Goal: Task Accomplishment & Management: Manage account settings

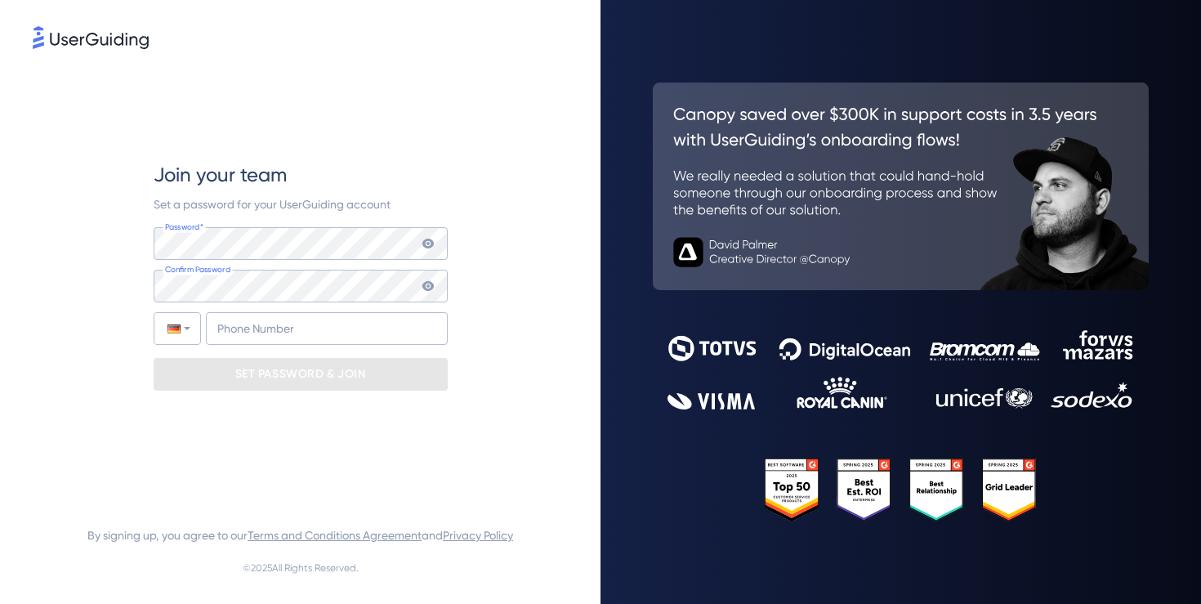
click at [270, 225] on div "Join your team Set a password for your UserGuiding account Password* Your passw…" at bounding box center [301, 276] width 294 height 229
click at [0, 603] on com-1password-button at bounding box center [0, 604] width 0 height 0
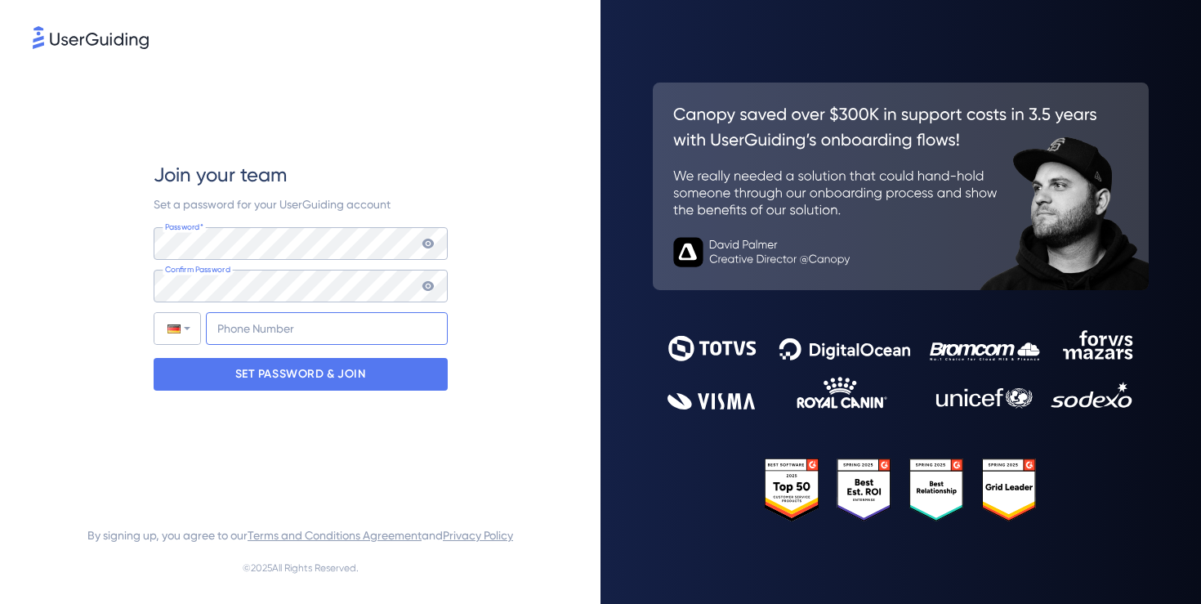
click at [272, 331] on input "+49" at bounding box center [327, 328] width 242 height 33
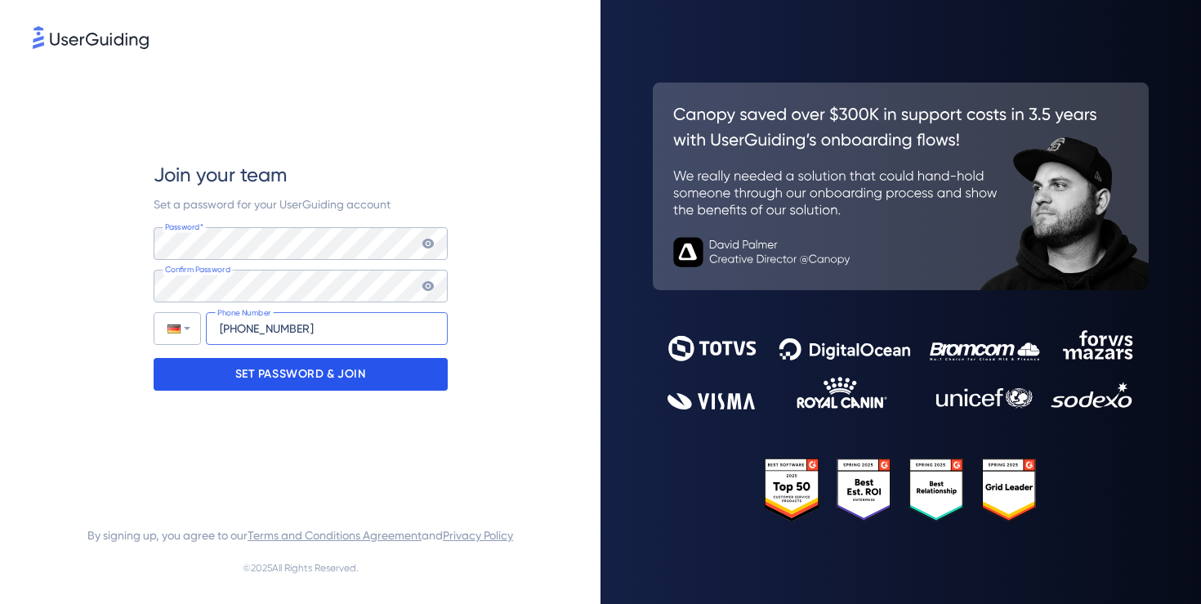
type input "[PHONE_NUMBER]"
click at [273, 377] on p "SET PASSWORD & JOIN" at bounding box center [300, 374] width 131 height 26
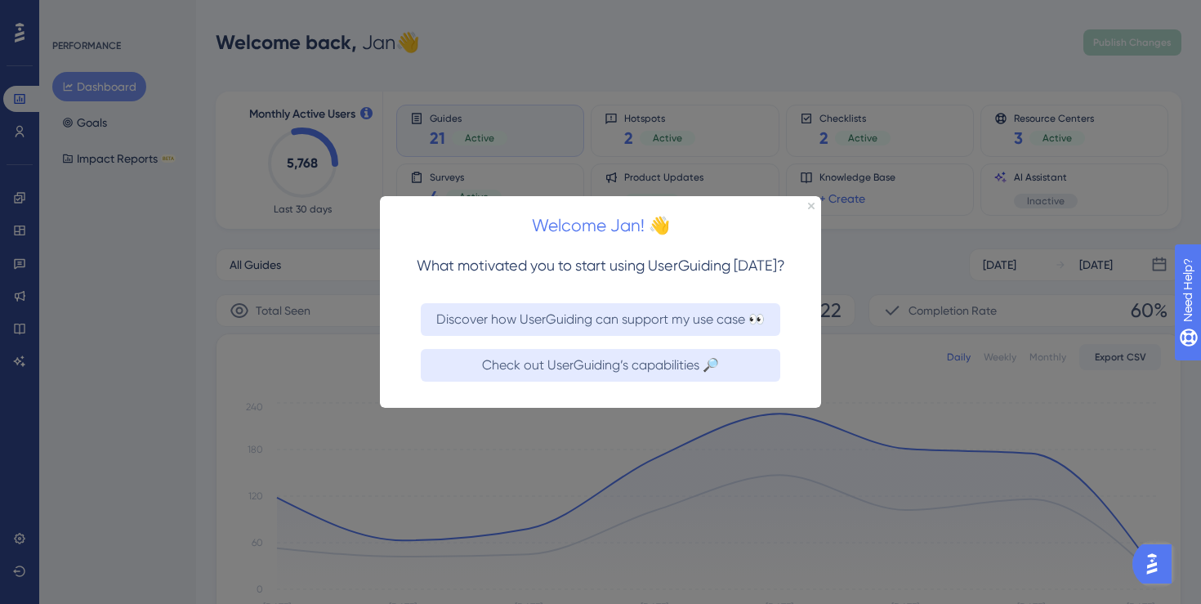
click at [808, 208] on div "Welcome Jan! 👋" at bounding box center [600, 220] width 441 height 51
click at [810, 202] on icon "Close Preview" at bounding box center [811, 205] width 7 height 7
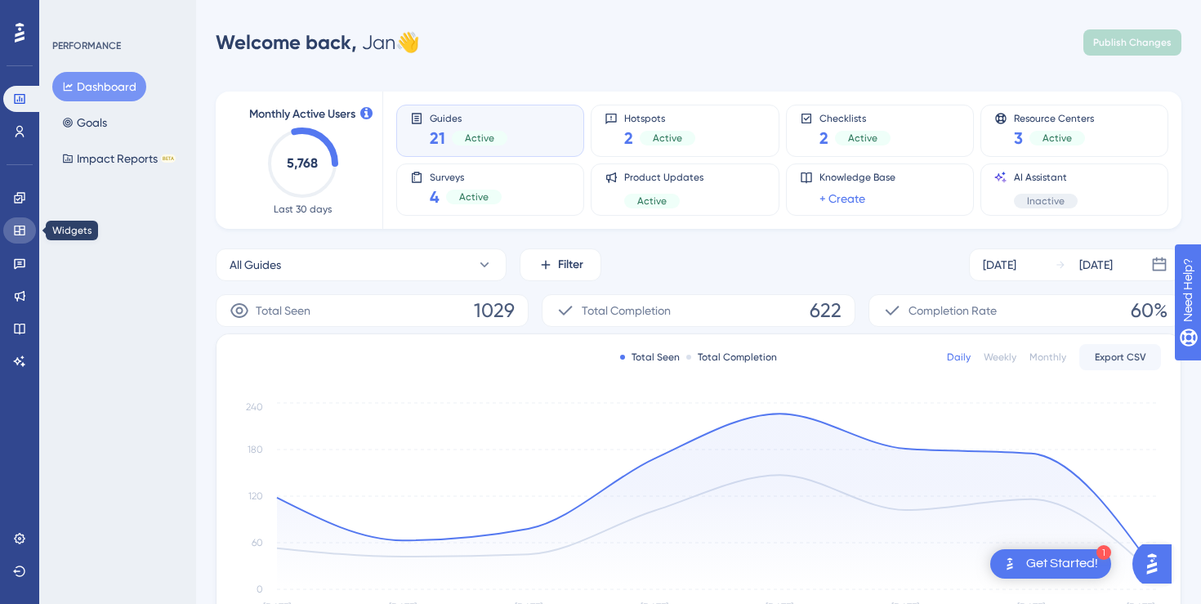
click at [15, 230] on icon at bounding box center [19, 230] width 13 height 13
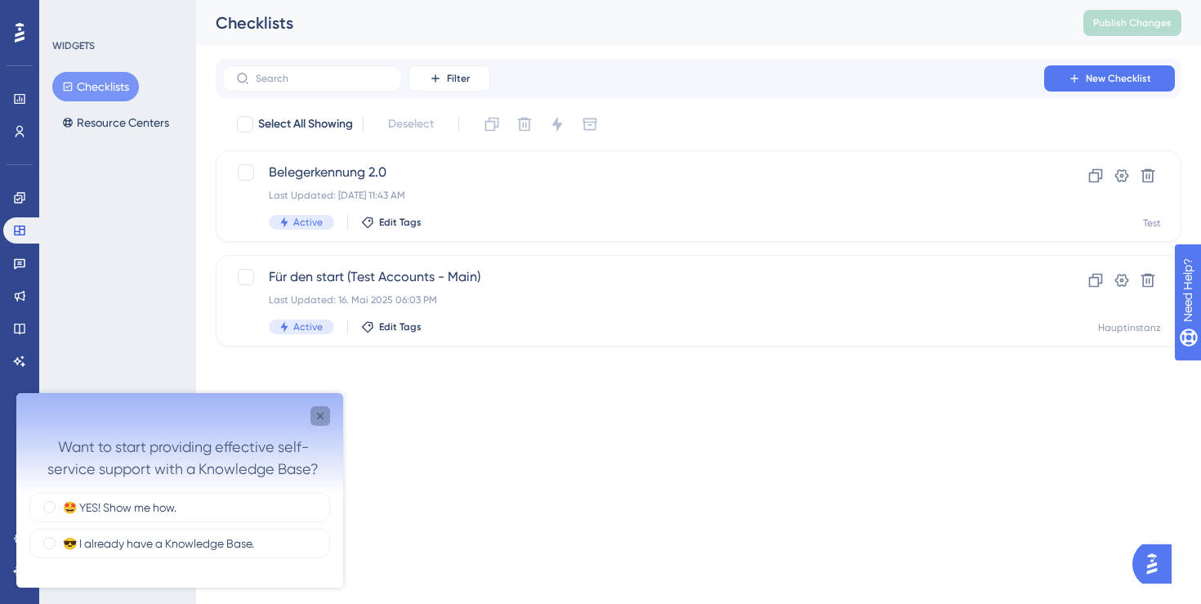
click at [325, 416] on icon "Close survey" at bounding box center [320, 415] width 13 height 13
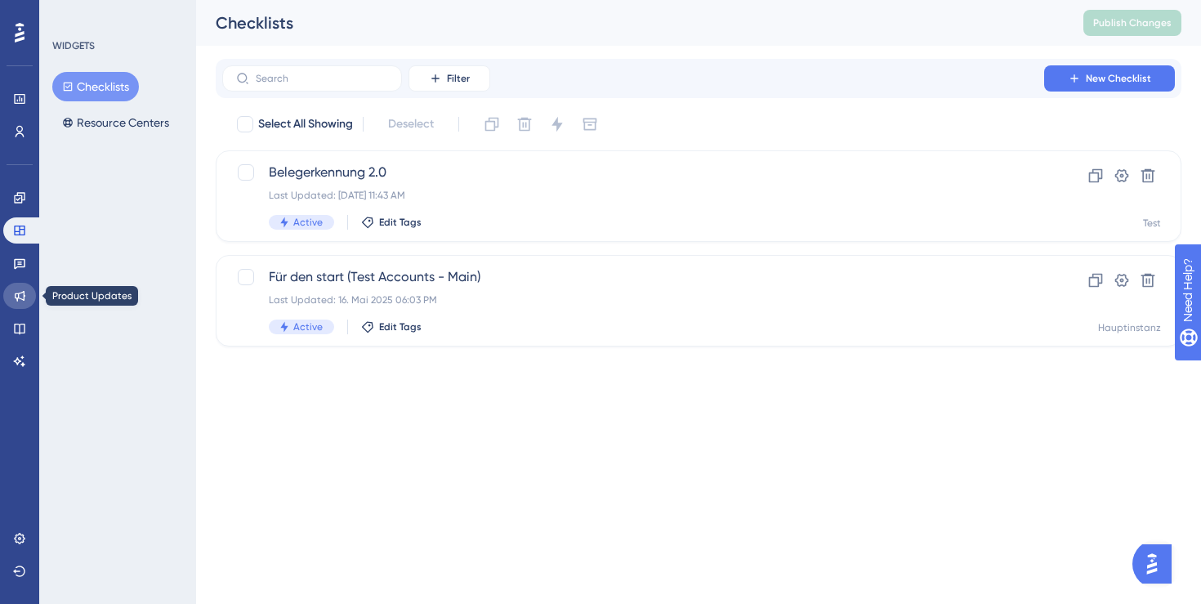
click at [15, 291] on icon at bounding box center [19, 295] width 13 height 13
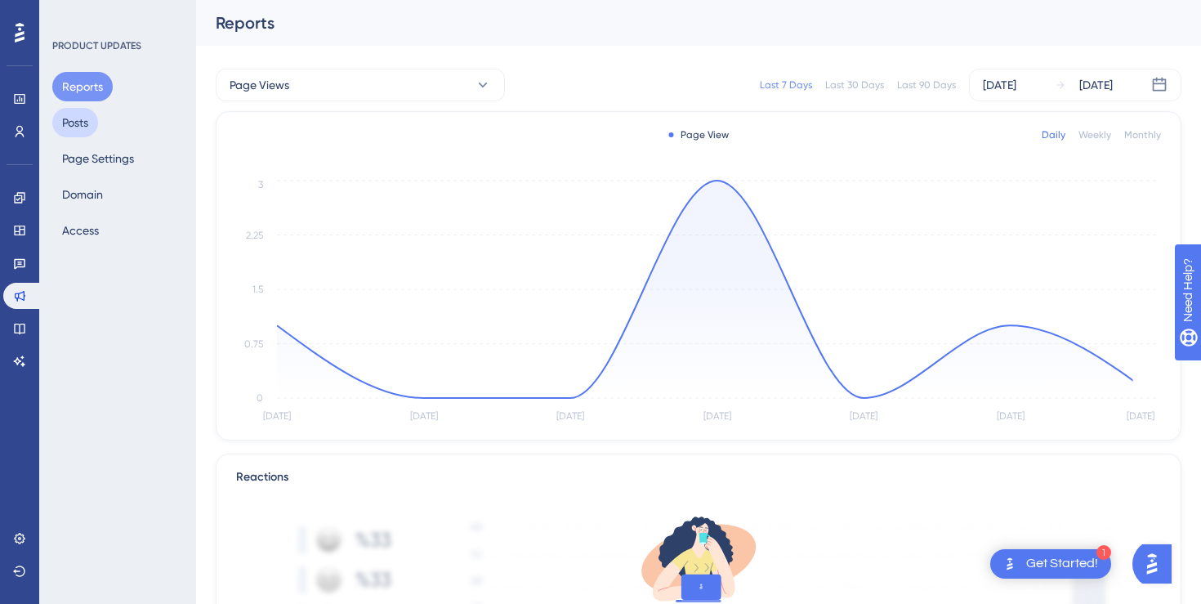
click at [74, 122] on button "Posts" at bounding box center [75, 122] width 46 height 29
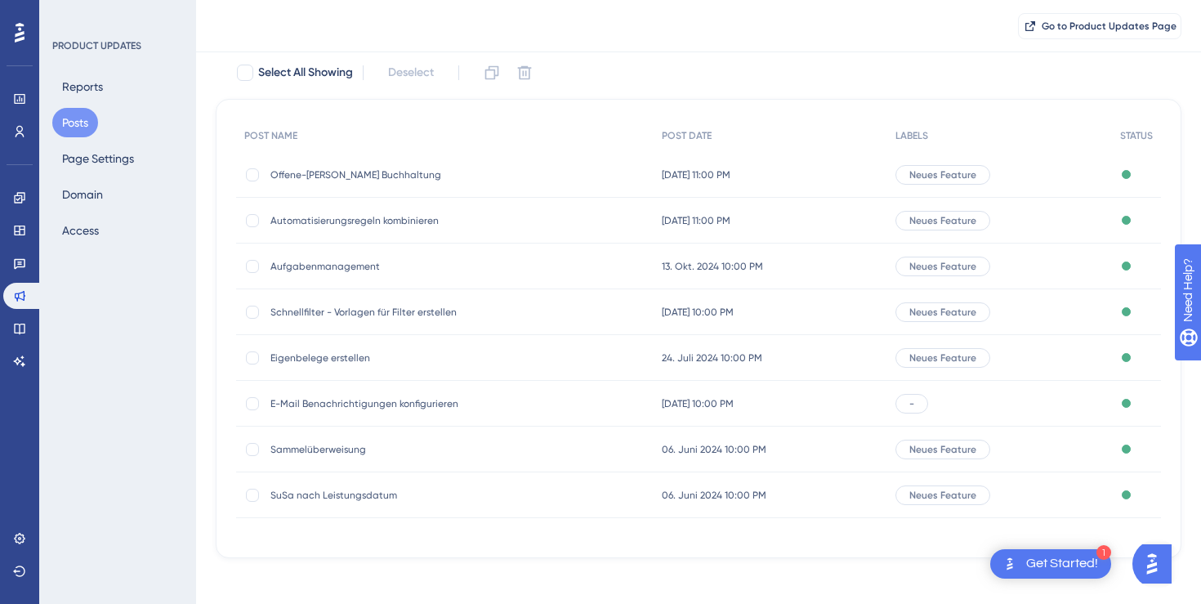
scroll to position [102, 0]
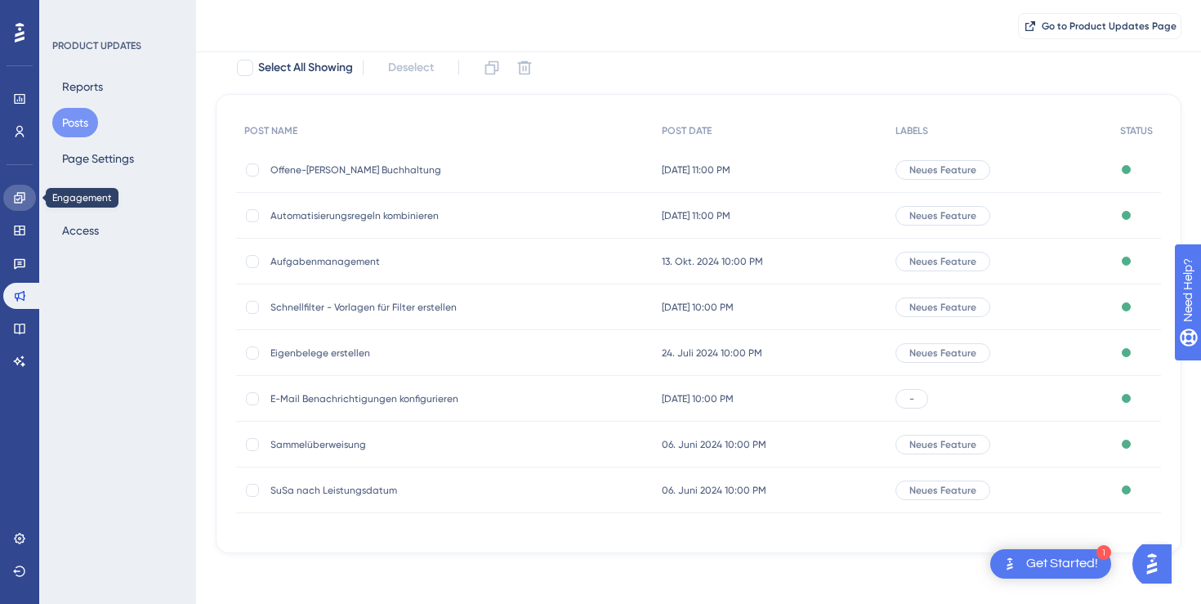
click at [20, 197] on icon at bounding box center [19, 197] width 13 height 13
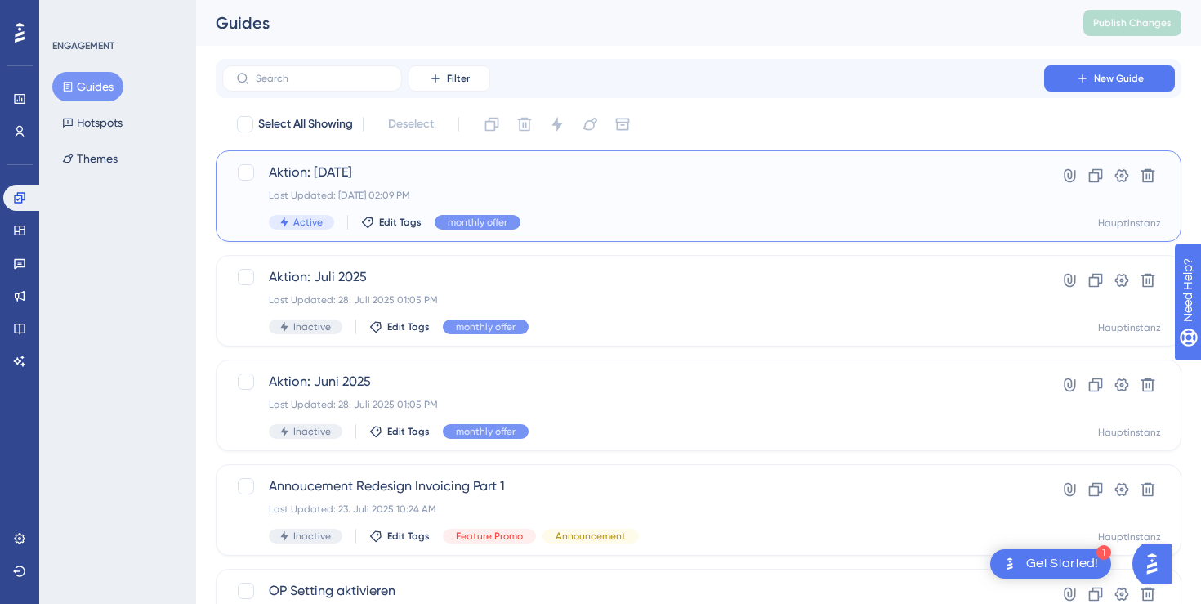
click at [326, 171] on span "Aktion: [DATE]" at bounding box center [633, 173] width 729 height 20
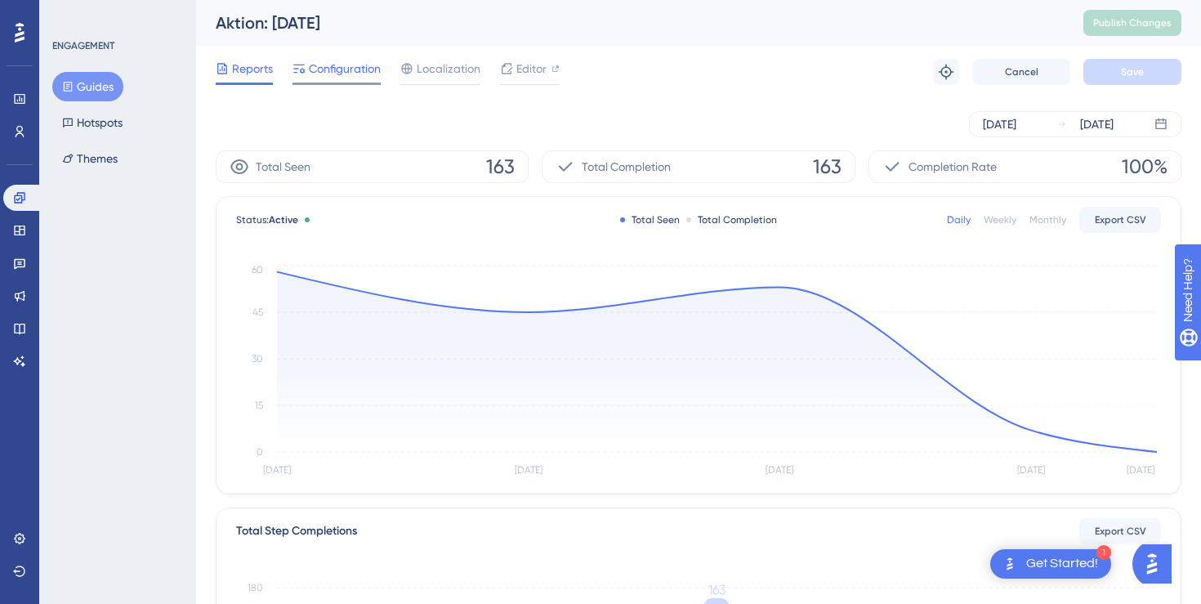
click at [340, 71] on span "Configuration" at bounding box center [345, 69] width 72 height 20
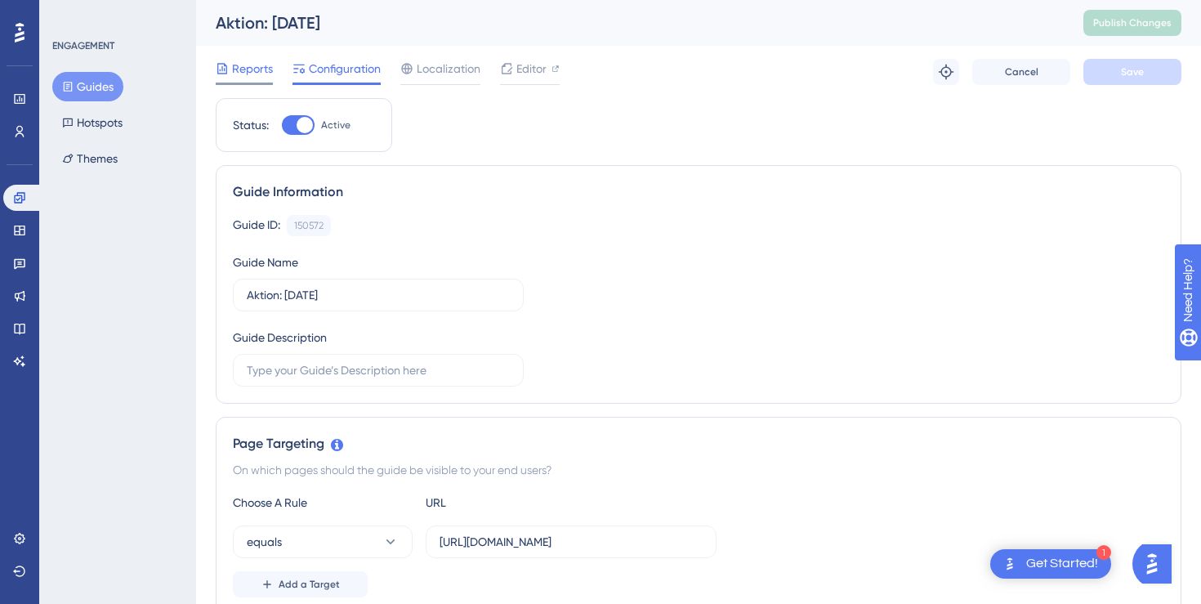
click at [255, 69] on span "Reports" at bounding box center [252, 69] width 41 height 20
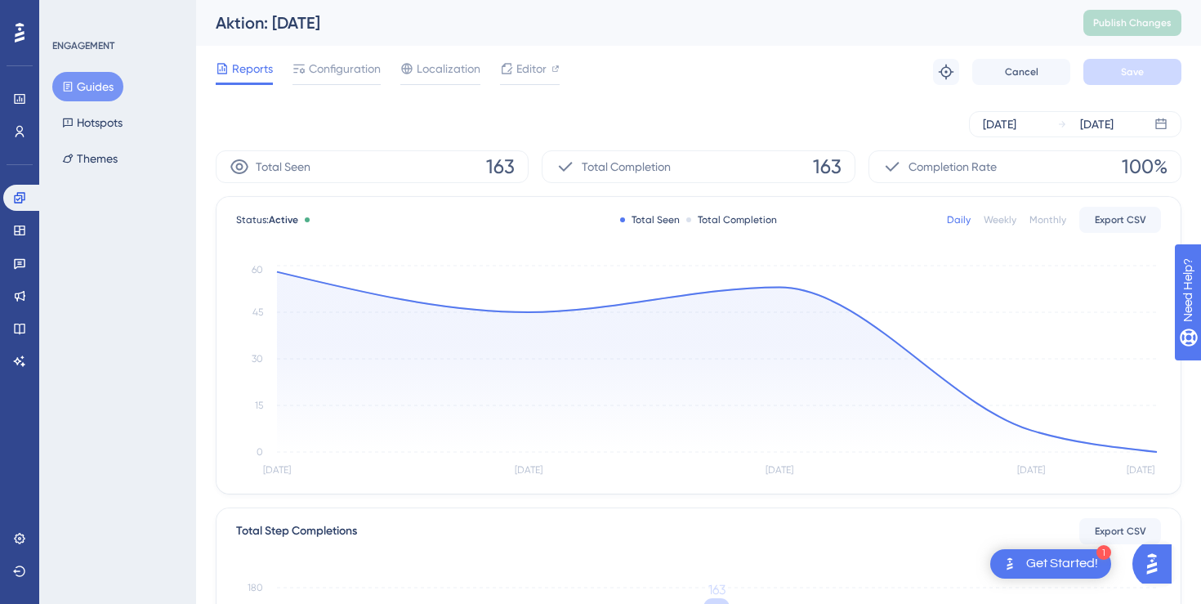
click at [1157, 565] on img "Open AI Assistant Launcher" at bounding box center [1151, 563] width 29 height 29
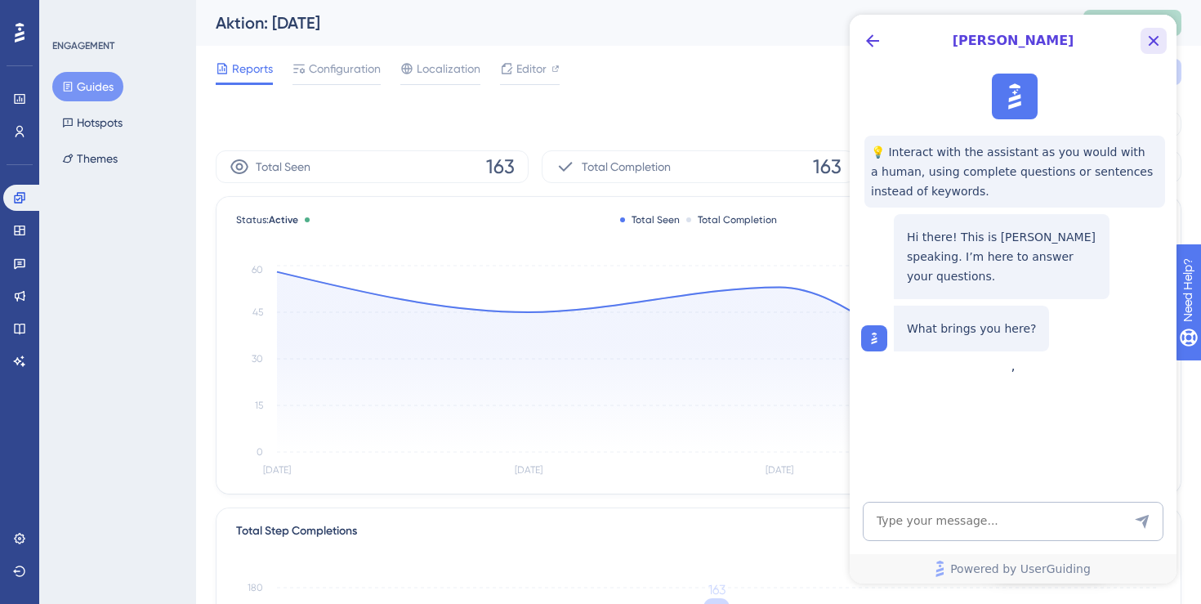
click at [1155, 38] on icon "Close Button" at bounding box center [1154, 41] width 20 height 20
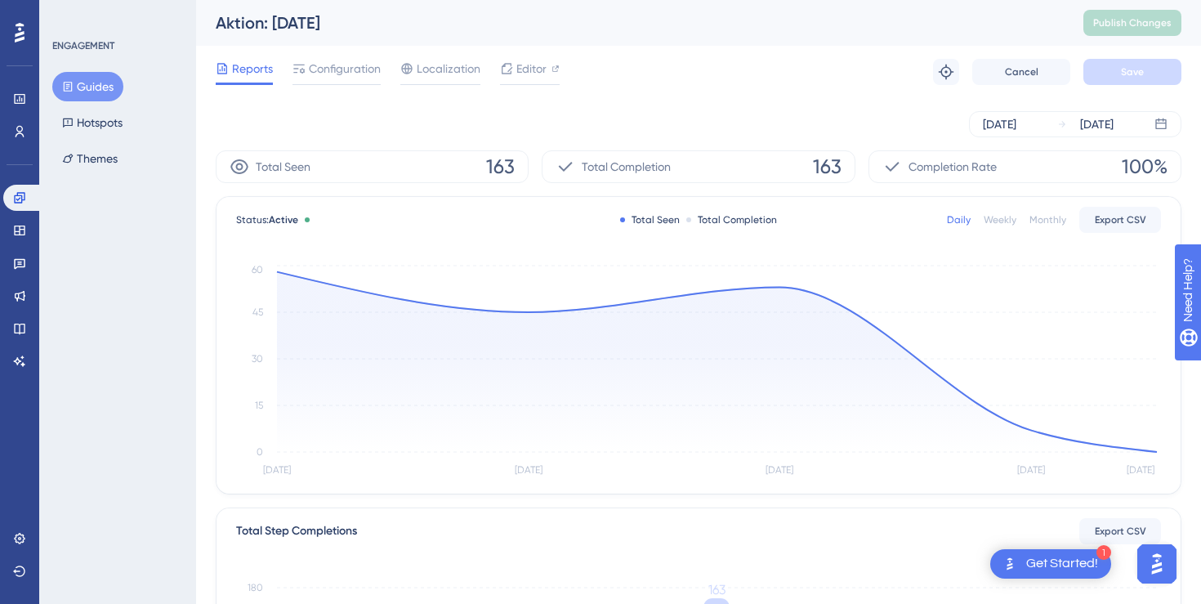
click at [1072, 564] on div "Get Started!" at bounding box center [1062, 564] width 72 height 18
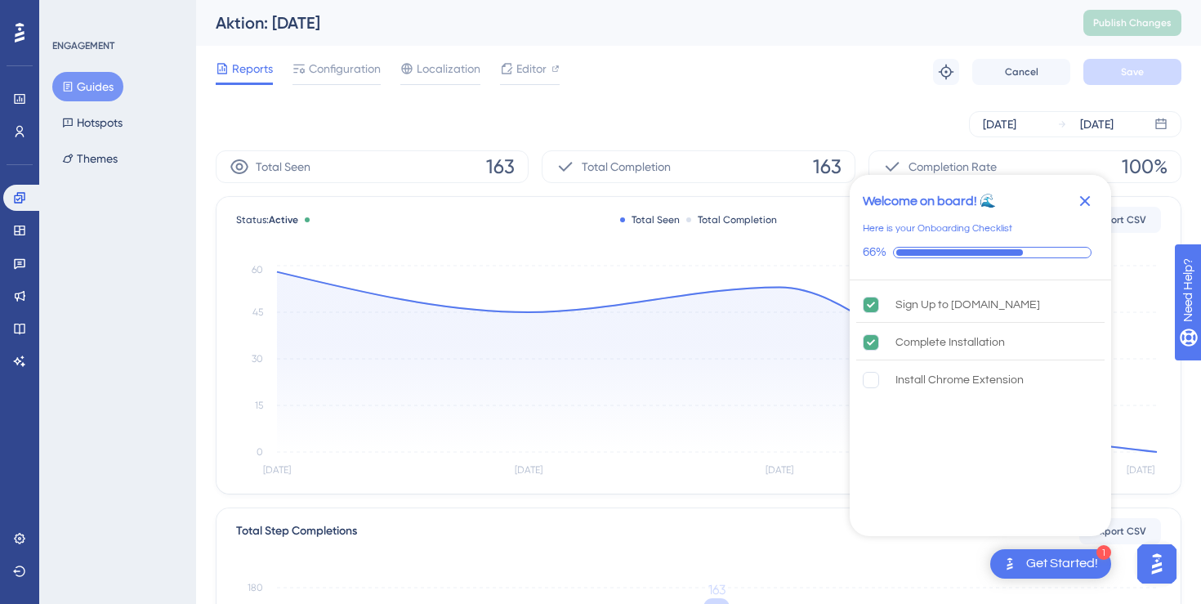
click at [1085, 197] on icon "Close Checklist" at bounding box center [1085, 201] width 20 height 20
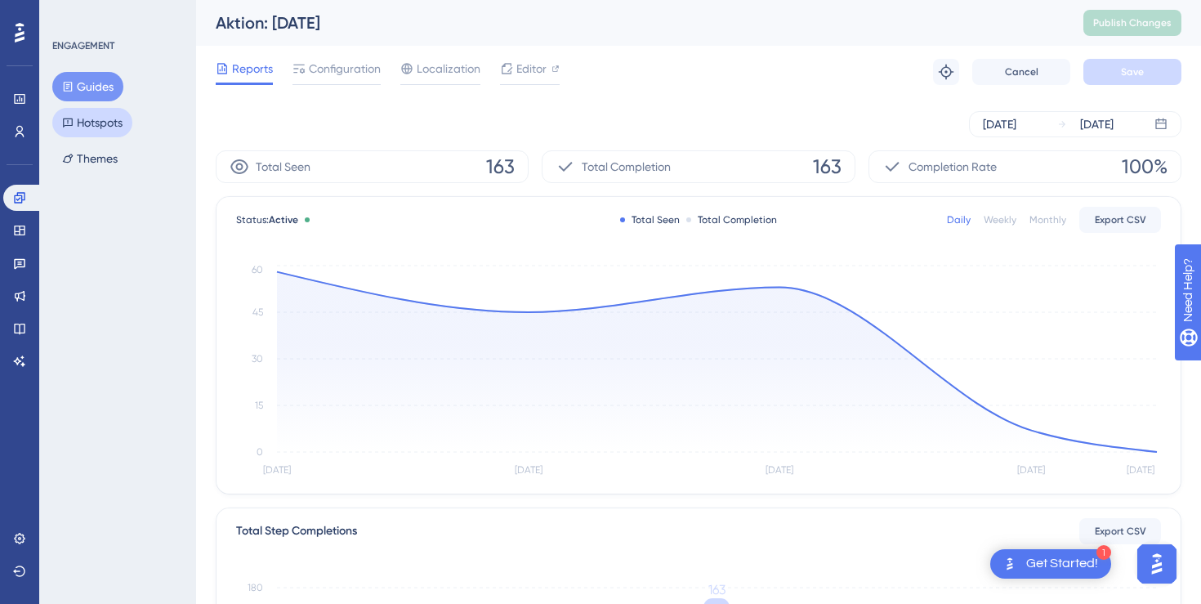
click at [104, 127] on button "Hotspots" at bounding box center [92, 122] width 80 height 29
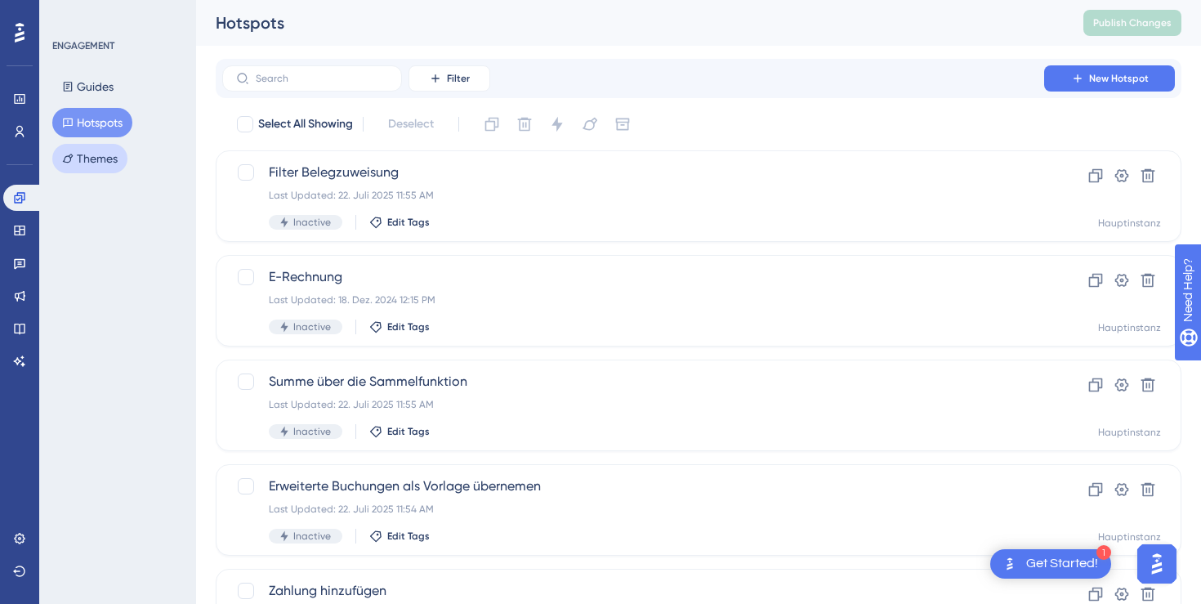
click at [99, 163] on button "Themes" at bounding box center [89, 158] width 75 height 29
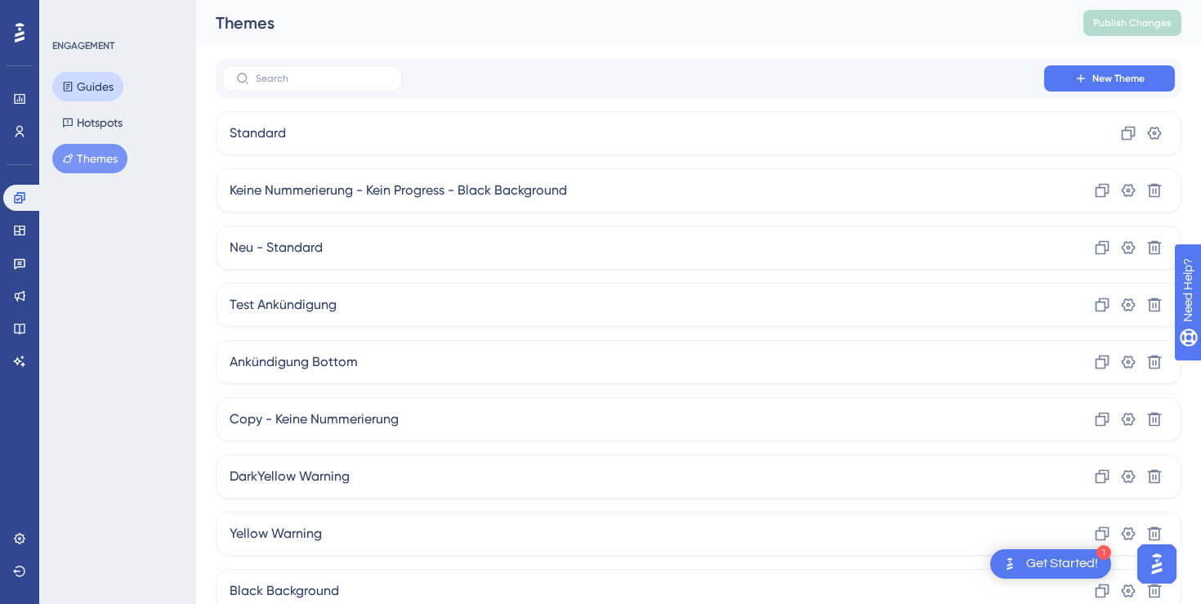
click at [92, 83] on button "Guides" at bounding box center [87, 86] width 71 height 29
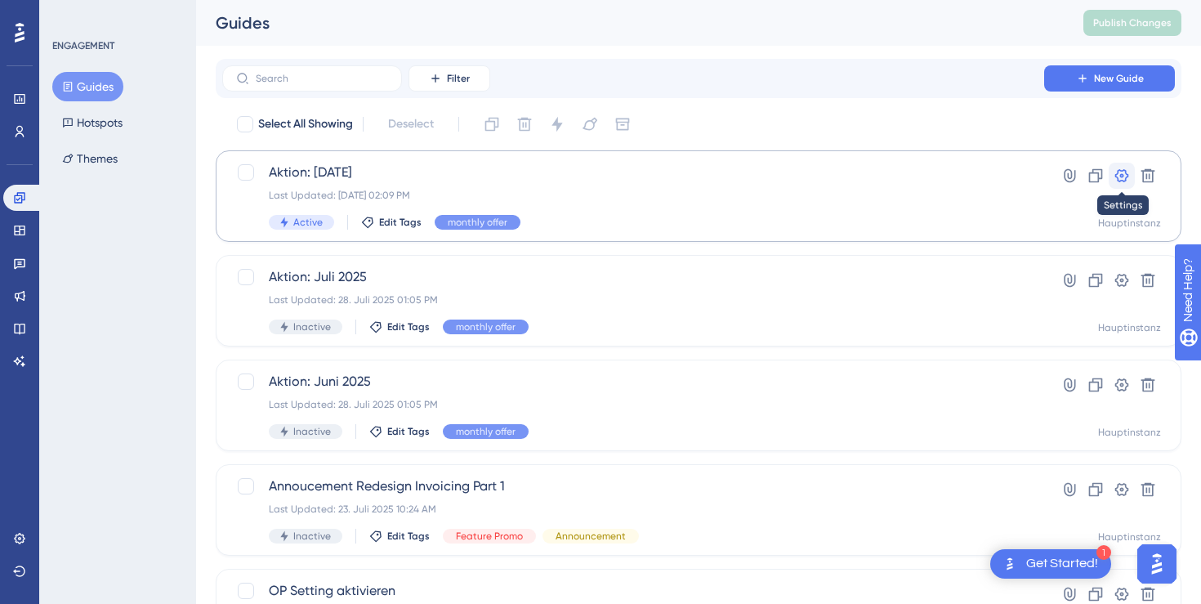
click at [1123, 178] on icon at bounding box center [1122, 175] width 16 height 16
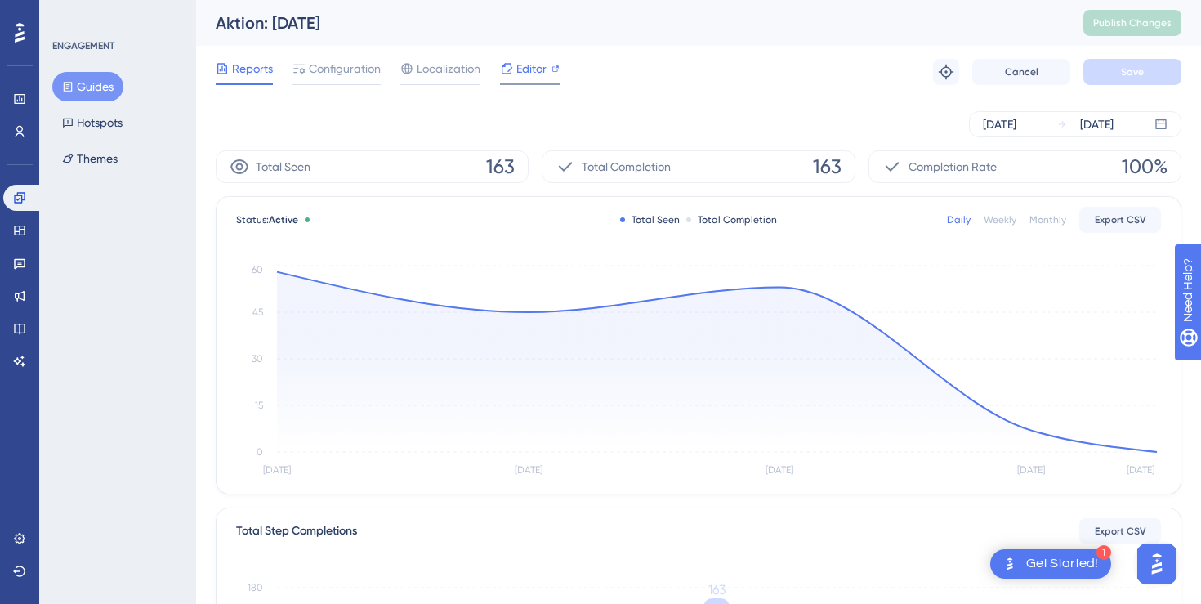
click at [533, 74] on span "Editor" at bounding box center [531, 69] width 30 height 20
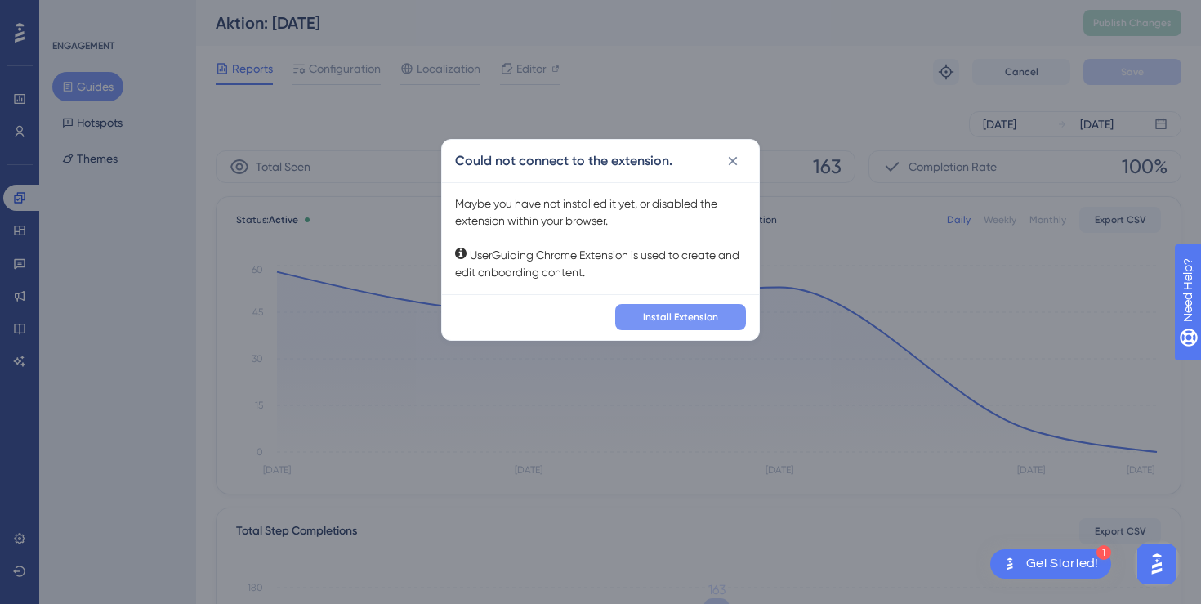
click at [650, 311] on span "Install Extension" at bounding box center [680, 316] width 75 height 13
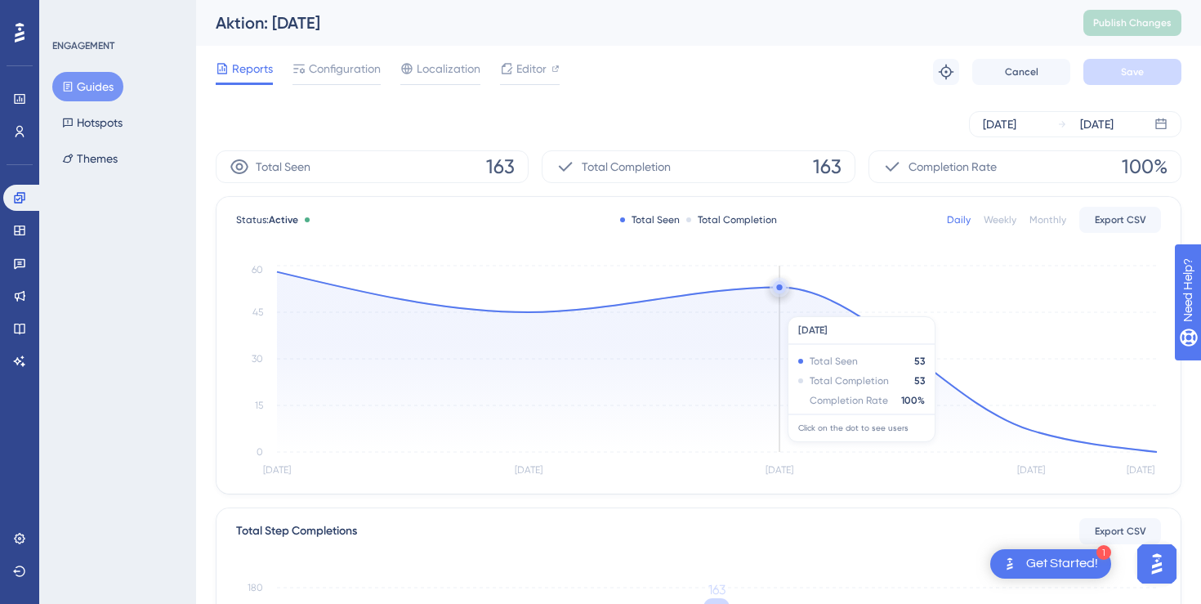
click at [663, 76] on div "Reports Configuration Localization Editor Troubleshoot Cancel Save" at bounding box center [699, 72] width 966 height 52
click at [631, 87] on div "Reports Configuration Localization Editor Troubleshoot Cancel Save" at bounding box center [699, 72] width 966 height 52
click at [521, 67] on span "Editor" at bounding box center [531, 69] width 30 height 20
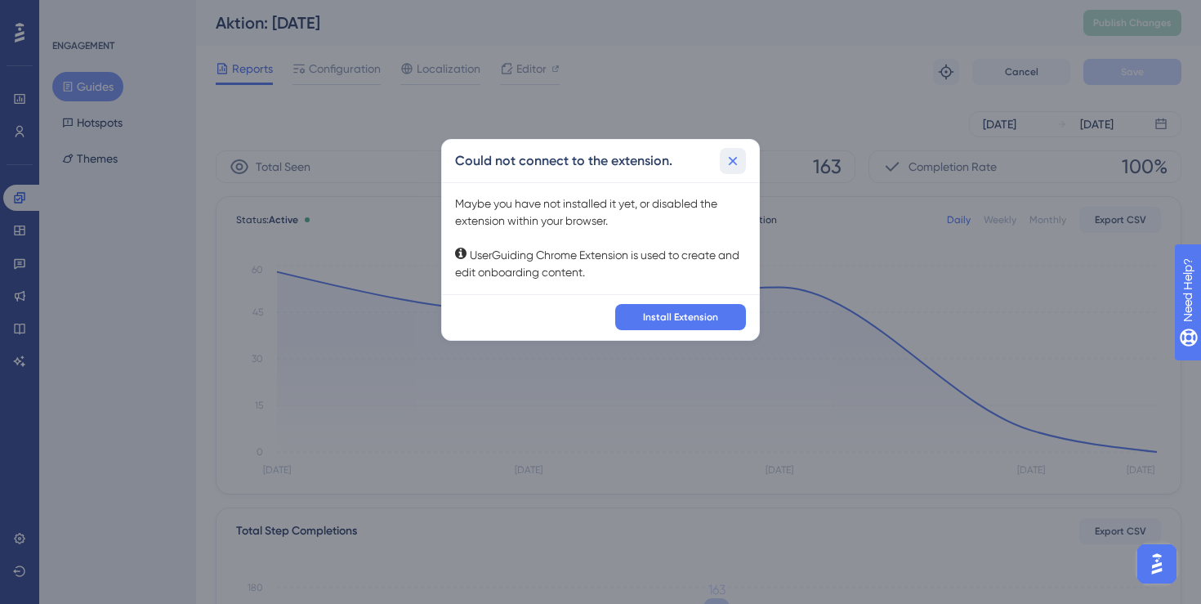
click at [737, 164] on icon at bounding box center [733, 161] width 16 height 16
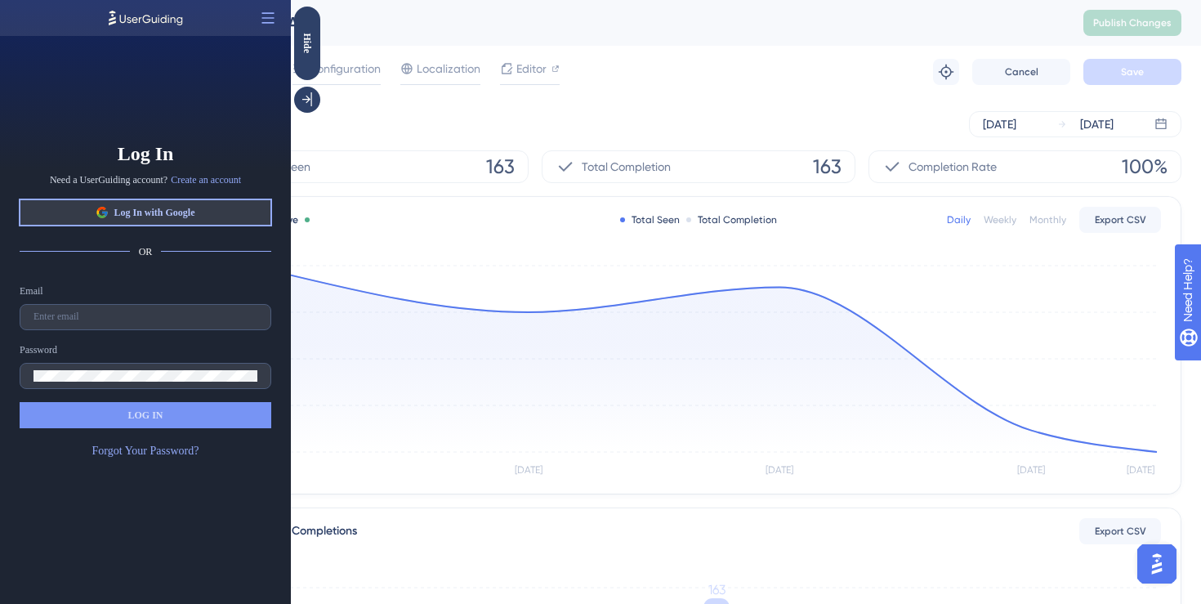
click at [145, 211] on span "Log In with Google" at bounding box center [154, 212] width 81 height 13
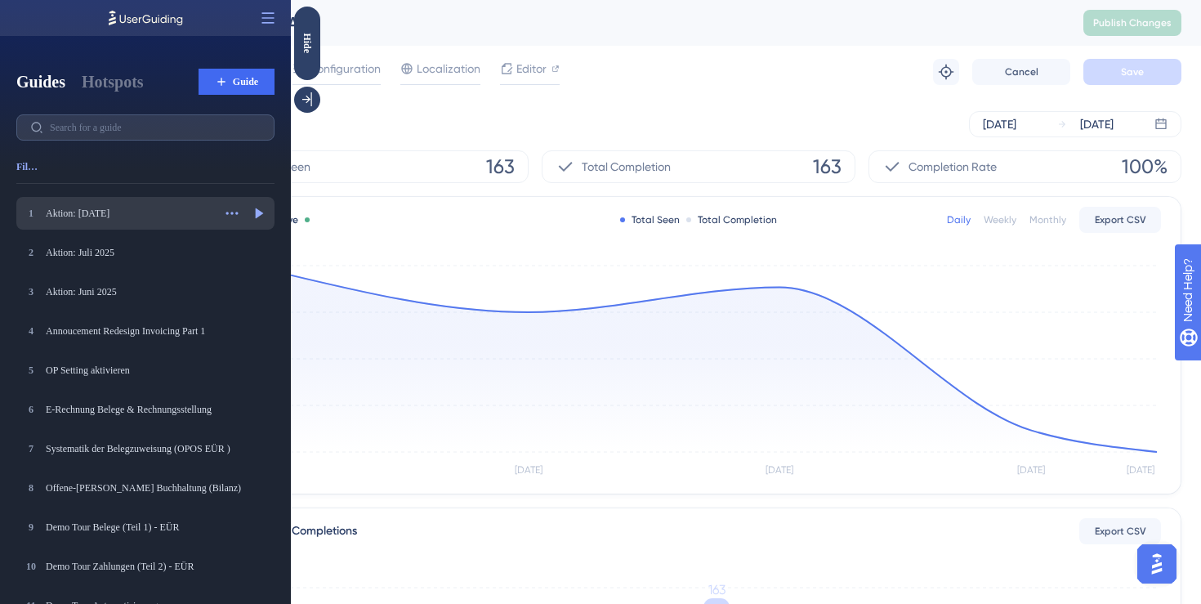
click at [154, 215] on div "Aktion: [DATE]" at bounding box center [129, 213] width 167 height 13
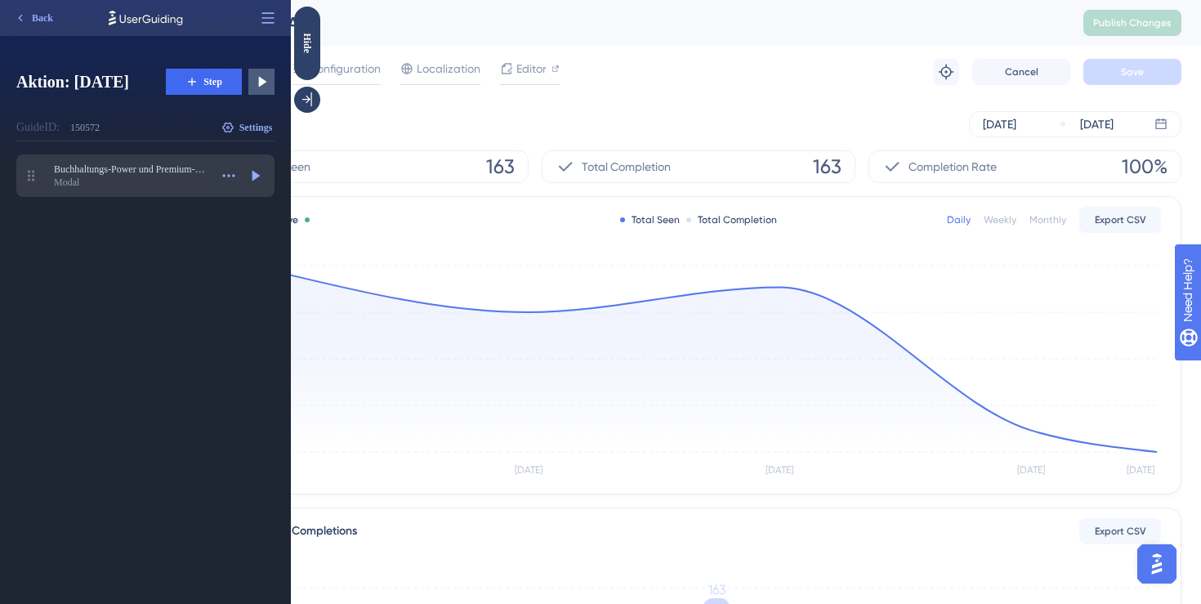
click at [140, 181] on div "Modal" at bounding box center [131, 182] width 155 height 13
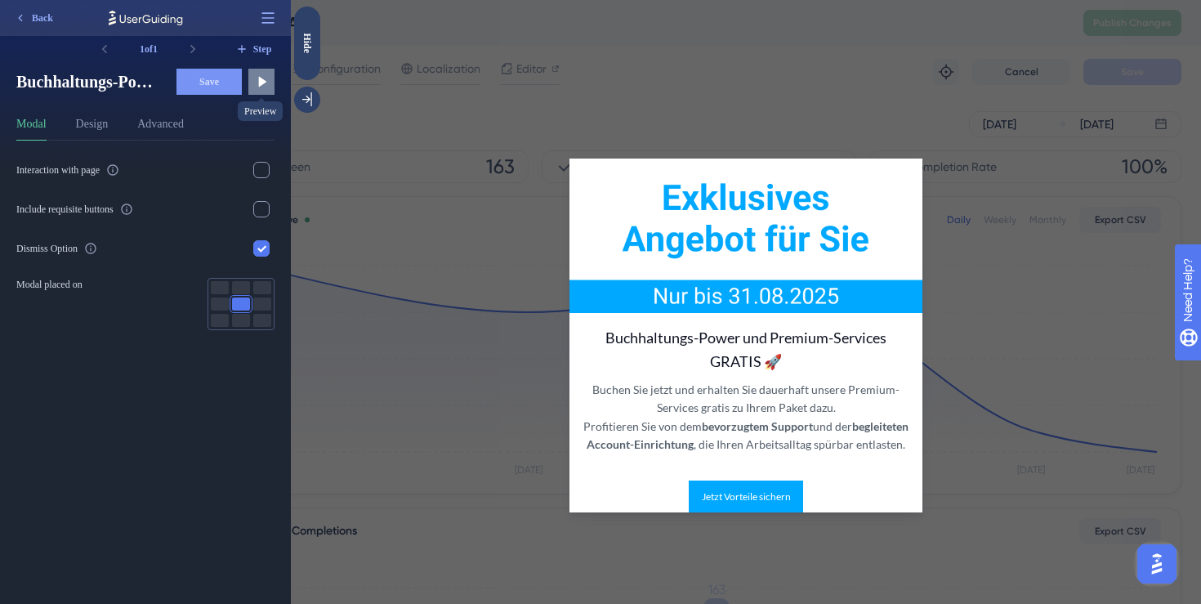
click at [261, 79] on icon at bounding box center [263, 82] width 8 height 11
